Goal: Transaction & Acquisition: Purchase product/service

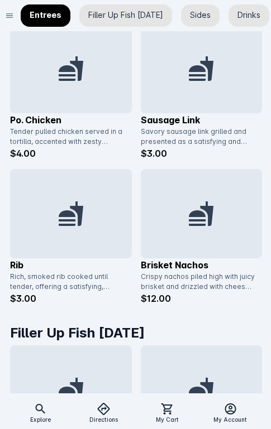
scroll to position [614, 0]
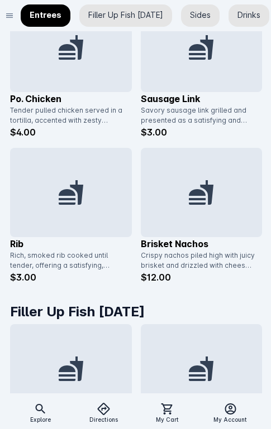
click at [53, 210] on div at bounding box center [71, 192] width 122 height 89
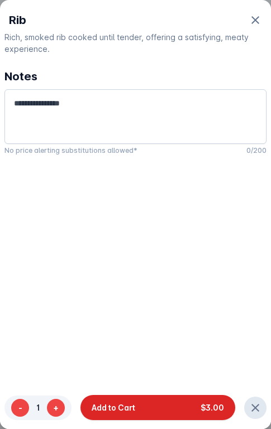
click at [112, 405] on span "Add to Cart" at bounding box center [113, 408] width 44 height 12
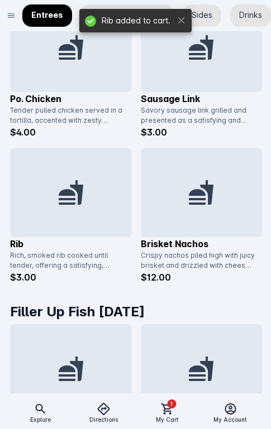
scroll to position [0, 7]
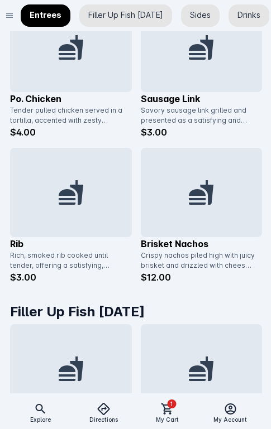
click at [196, 79] on div at bounding box center [202, 47] width 122 height 89
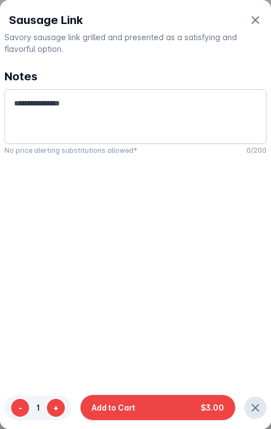
scroll to position [0, 6]
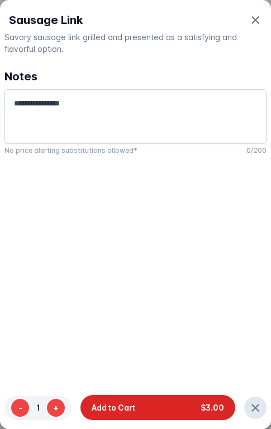
click at [156, 404] on button "Add to Cart $3.00" at bounding box center [157, 407] width 155 height 25
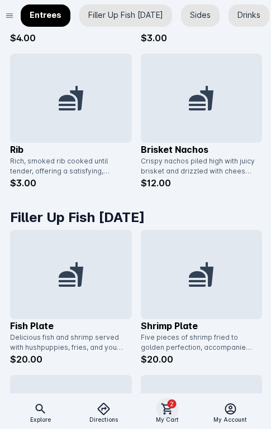
scroll to position [725, 0]
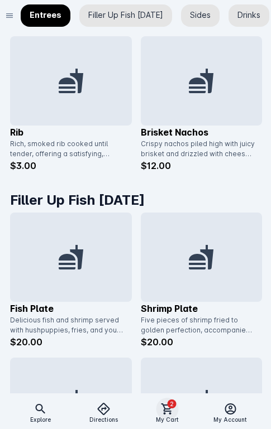
drag, startPoint x: 167, startPoint y: 412, endPoint x: 172, endPoint y: 368, distance: 44.9
click at [167, 412] on icon at bounding box center [166, 408] width 13 height 13
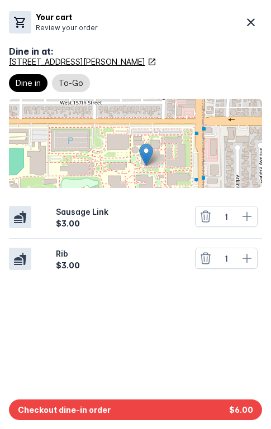
click at [75, 142] on div at bounding box center [135, 143] width 253 height 89
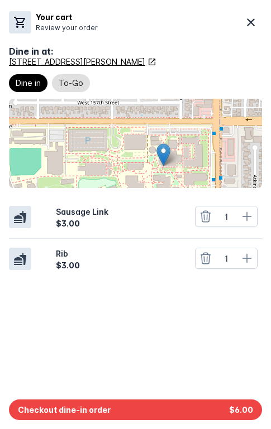
drag, startPoint x: 100, startPoint y: 412, endPoint x: 101, endPoint y: 394, distance: 17.9
click at [99, 412] on button "Checkout dine-in order $6.00" at bounding box center [135, 409] width 253 height 21
